Goal: Task Accomplishment & Management: Manage account settings

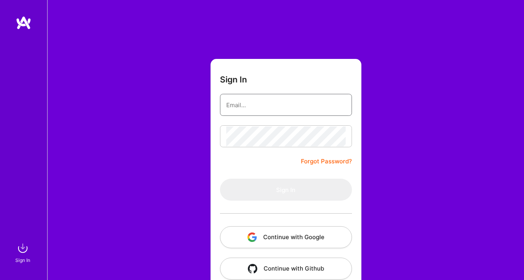
type input "[PERSON_NAME][EMAIL_ADDRESS][DOMAIN_NAME]"
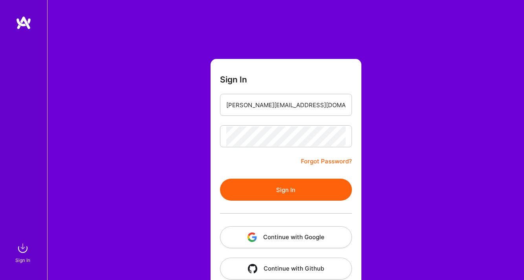
click at [293, 199] on button "Sign In" at bounding box center [286, 190] width 132 height 22
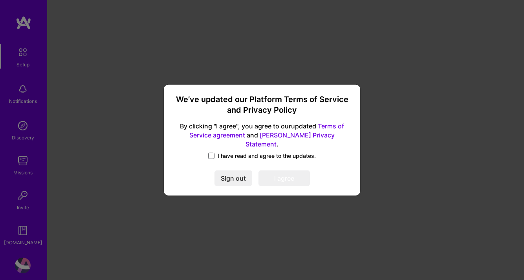
click at [212, 153] on span at bounding box center [211, 156] width 6 height 6
click at [0, 0] on input "I have read and agree to the updates." at bounding box center [0, 0] width 0 height 0
click at [294, 178] on button "I agree" at bounding box center [283, 178] width 51 height 16
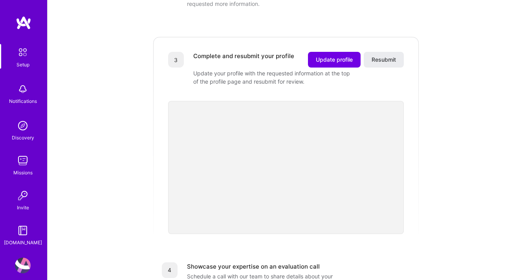
scroll to position [127, 0]
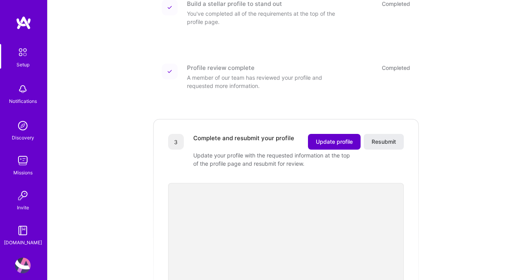
click at [343, 139] on button "Update profile" at bounding box center [334, 142] width 53 height 16
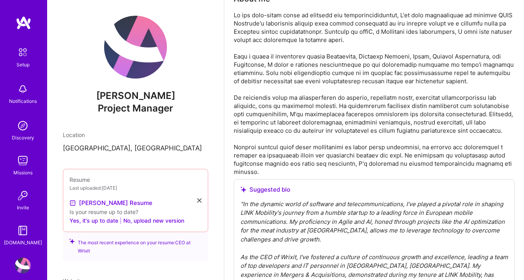
scroll to position [227, 0]
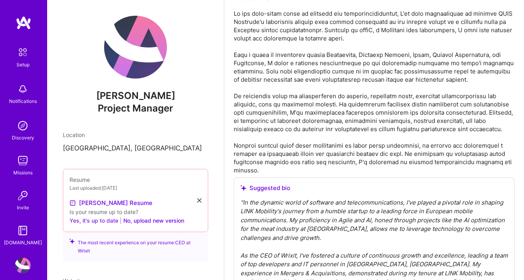
click at [109, 223] on button "Yes, it's up to date" at bounding box center [94, 220] width 49 height 9
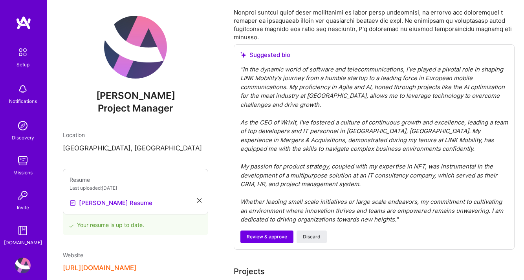
scroll to position [414, 0]
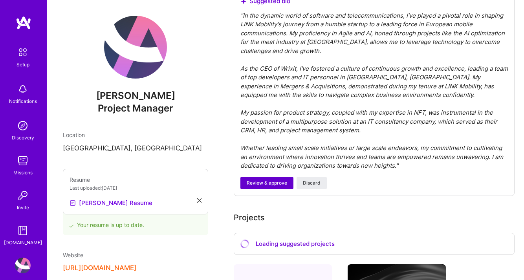
click at [270, 187] on span "Review & approve" at bounding box center [267, 183] width 40 height 7
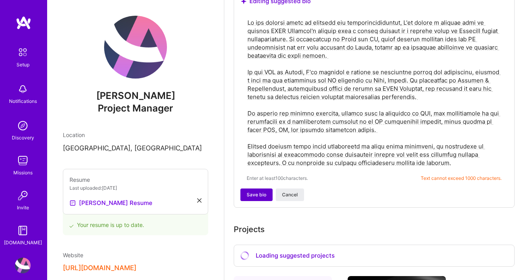
click at [256, 198] on span "Save bio" at bounding box center [257, 194] width 20 height 7
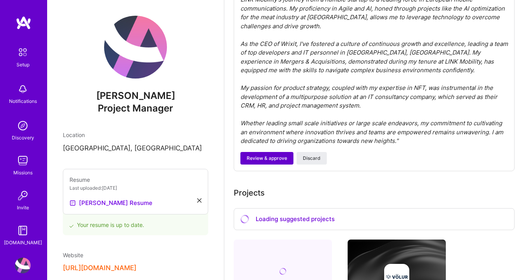
click at [266, 156] on span "Review & approve" at bounding box center [267, 158] width 40 height 7
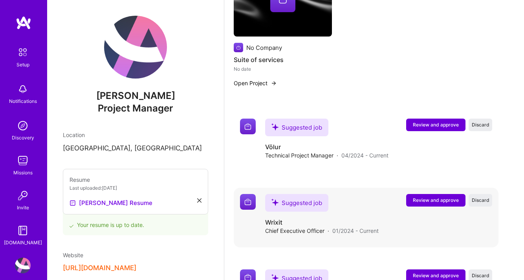
scroll to position [663, 0]
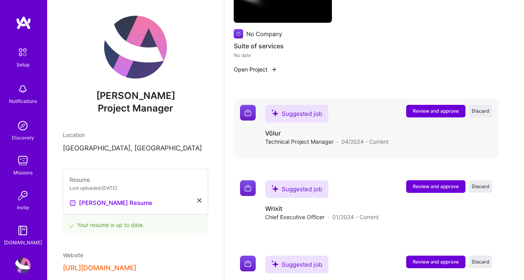
click at [414, 114] on span "Review and approve" at bounding box center [436, 111] width 46 height 7
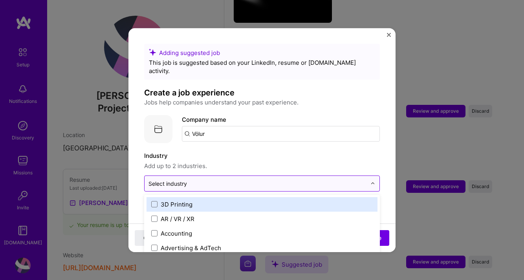
click at [213, 179] on input "text" at bounding box center [257, 183] width 218 height 8
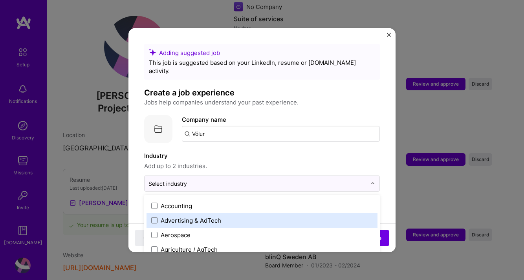
scroll to position [29, 0]
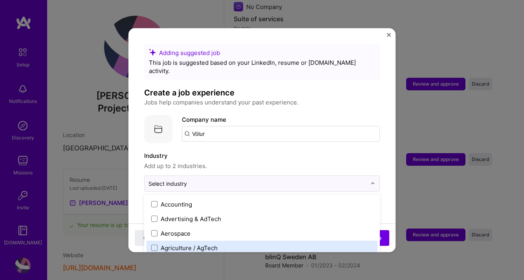
click at [250, 240] on div "Agriculture / AgTech" at bounding box center [262, 247] width 231 height 15
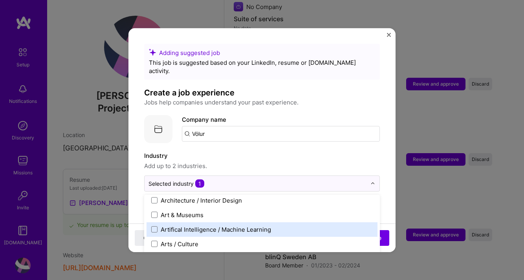
scroll to position [107, 0]
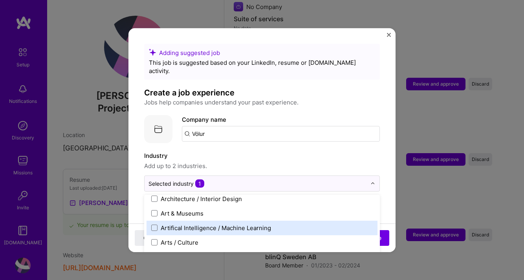
click at [266, 224] on div "Artifical Intelligence / Machine Learning" at bounding box center [216, 228] width 110 height 8
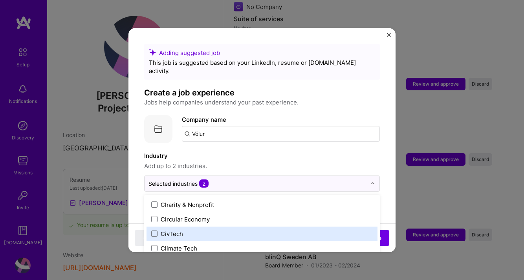
scroll to position [458, 0]
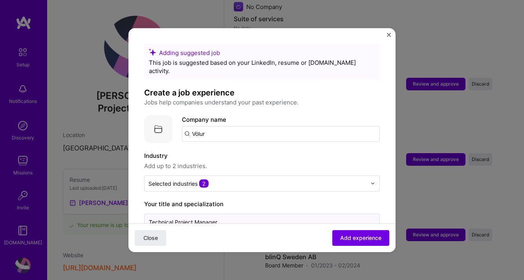
drag, startPoint x: 174, startPoint y: 213, endPoint x: 118, endPoint y: 215, distance: 55.8
click at [118, 215] on div "Adding suggested job This job is suggested based on your LinkedIn, resume or [D…" at bounding box center [262, 140] width 524 height 280
drag, startPoint x: 216, startPoint y: 214, endPoint x: 191, endPoint y: 213, distance: 24.8
click at [191, 213] on input "Head of Project Manager" at bounding box center [262, 221] width 236 height 17
type input "Head of Projects & People"
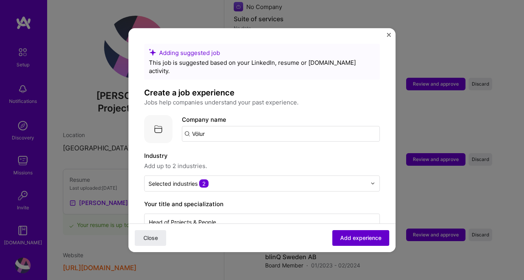
click at [358, 236] on span "Add experience" at bounding box center [360, 238] width 41 height 8
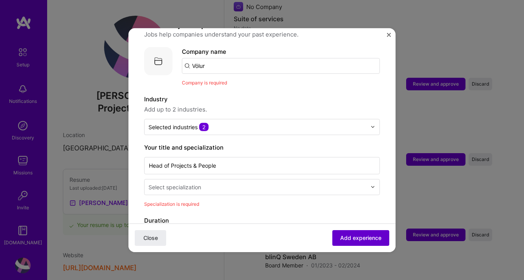
scroll to position [79, 0]
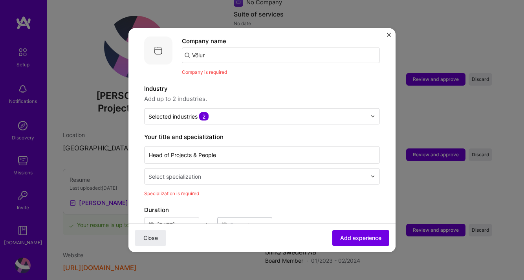
click at [283, 172] on input "text" at bounding box center [258, 176] width 220 height 8
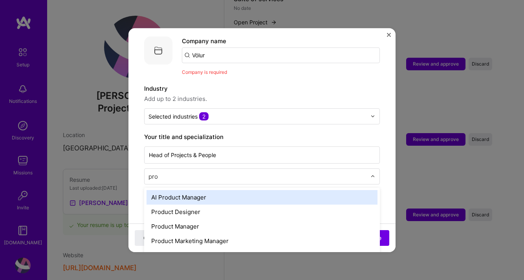
scroll to position [0, 0]
type input "proje"
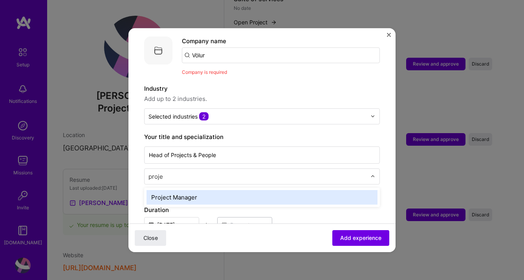
click at [242, 194] on div "Project Manager" at bounding box center [262, 197] width 231 height 15
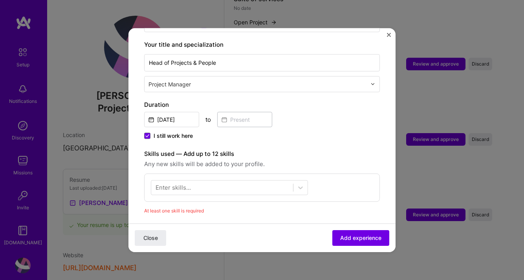
scroll to position [180, 0]
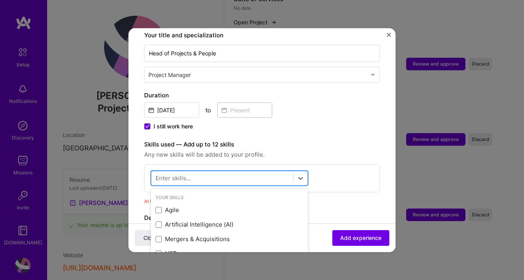
click at [241, 172] on div at bounding box center [222, 178] width 142 height 13
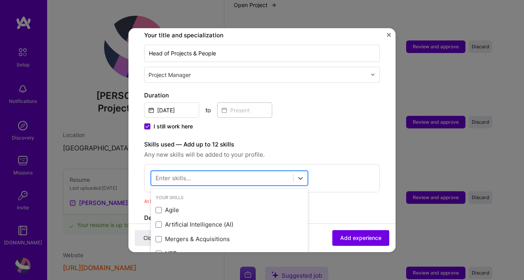
scroll to position [731, 0]
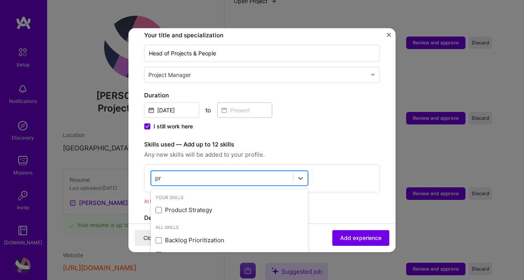
type input "p"
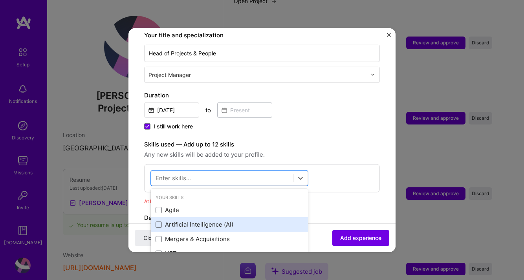
scroll to position [2, 0]
click at [228, 219] on div "Artificial Intelligence (AI)" at bounding box center [230, 223] width 148 height 8
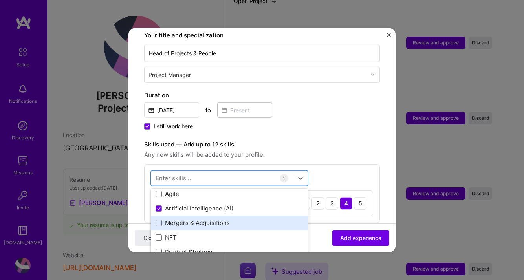
scroll to position [18, 0]
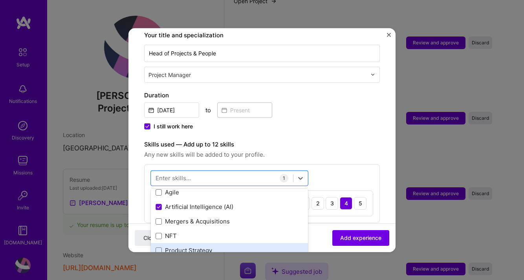
click at [231, 246] on div "Product Strategy" at bounding box center [230, 250] width 148 height 8
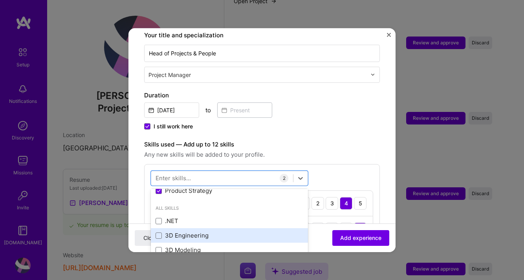
scroll to position [79, 0]
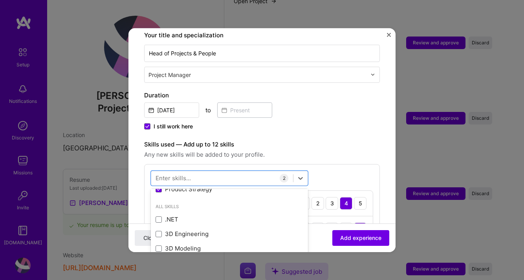
click at [370, 140] on div "Adding suggested job This job is suggested based on your LinkedIn, resume or [D…" at bounding box center [262, 168] width 236 height 610
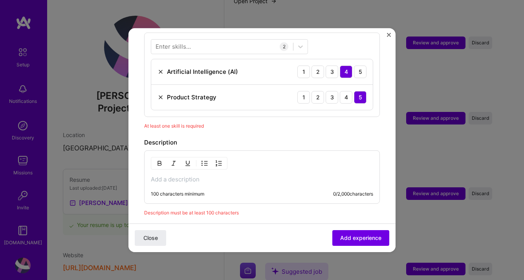
scroll to position [315, 0]
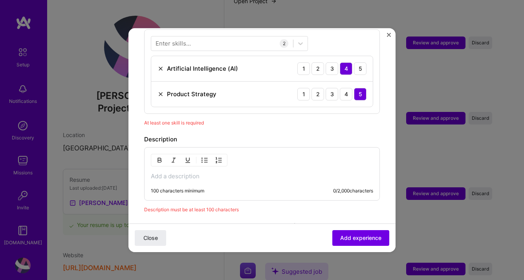
click at [389, 35] on img "Close" at bounding box center [389, 35] width 4 height 4
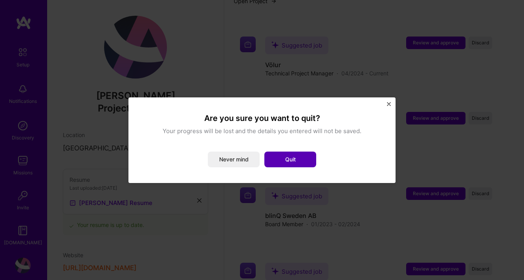
click at [308, 159] on button "Quit" at bounding box center [290, 160] width 52 height 16
